Goal: Task Accomplishment & Management: Manage account settings

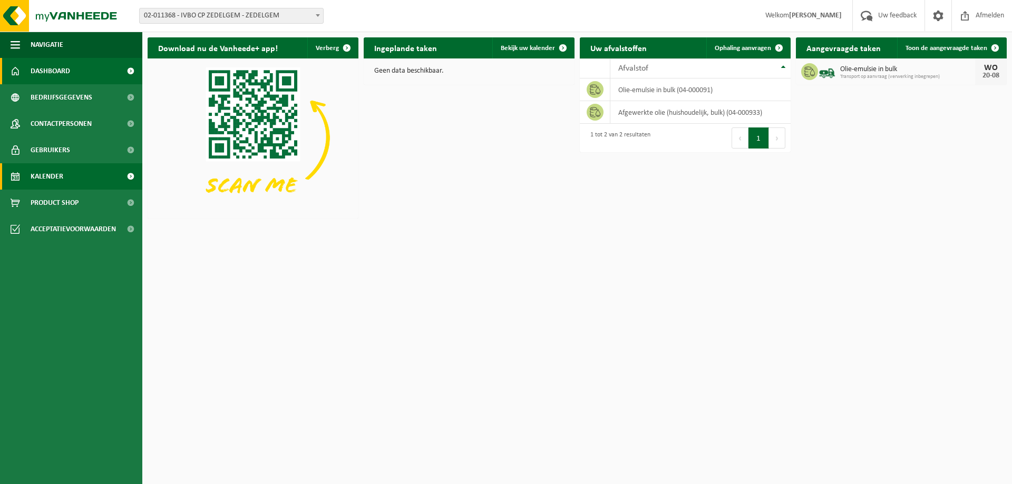
click at [59, 176] on span "Kalender" at bounding box center [47, 176] width 33 height 26
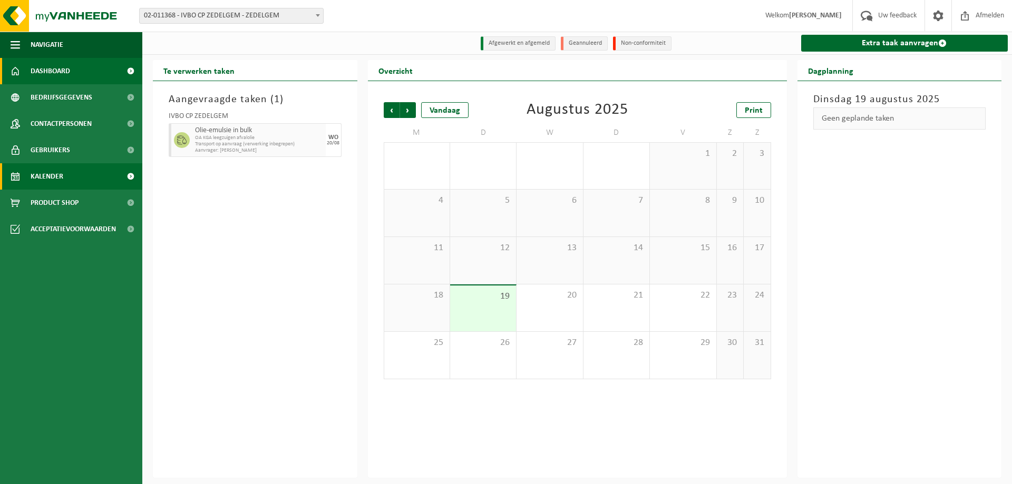
click at [59, 67] on span "Dashboard" at bounding box center [51, 71] width 40 height 26
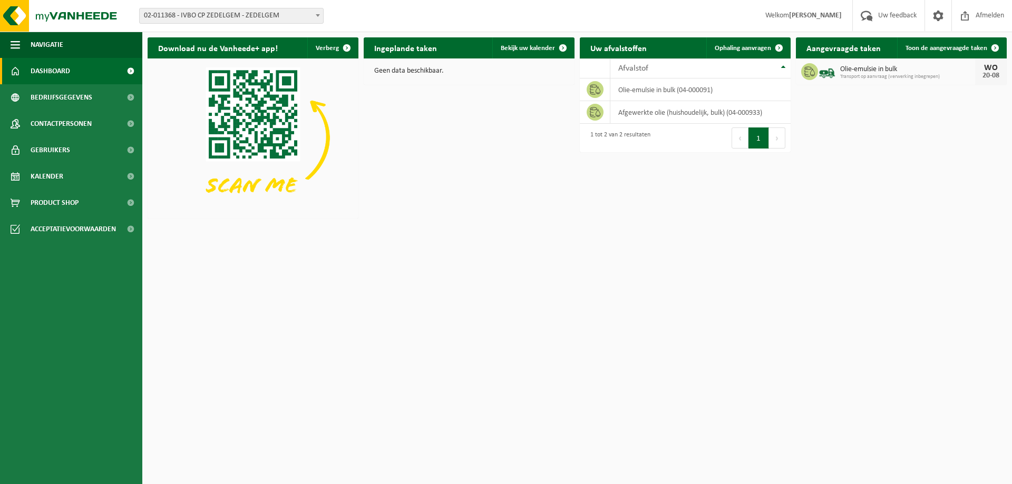
click at [195, 12] on span "02-011368 - IVBO CP ZEDELGEM - ZEDELGEM" at bounding box center [231, 15] width 183 height 15
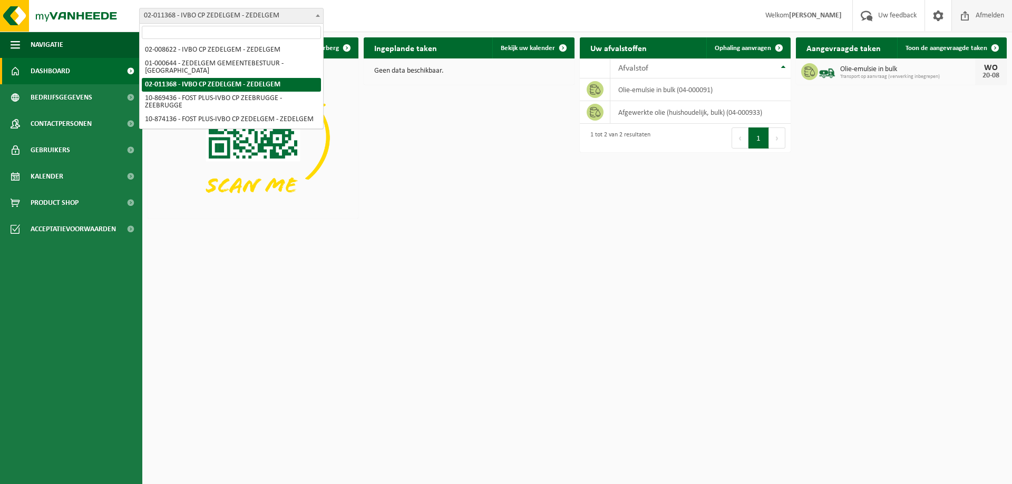
click at [995, 15] on span "Afmelden" at bounding box center [990, 15] width 34 height 31
